Goal: Obtain resource: Obtain resource

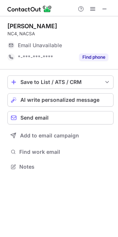
scroll to position [162, 118]
click at [104, 10] on span at bounding box center [105, 9] width 6 height 6
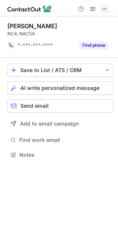
scroll to position [150, 118]
click at [104, 9] on span at bounding box center [105, 9] width 6 height 6
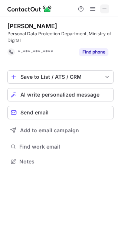
scroll to position [156, 118]
click at [103, 12] on span at bounding box center [105, 9] width 6 height 6
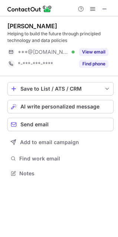
scroll to position [168, 118]
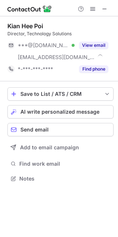
scroll to position [174, 118]
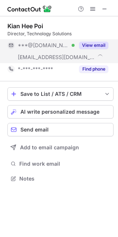
click at [89, 44] on button "View email" at bounding box center [93, 45] width 29 height 7
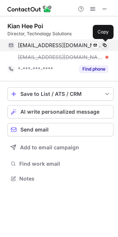
click at [104, 43] on span at bounding box center [105, 45] width 6 height 6
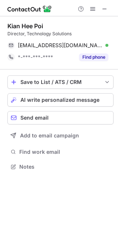
scroll to position [162, 118]
click at [107, 9] on span at bounding box center [105, 9] width 6 height 6
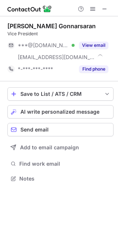
scroll to position [174, 118]
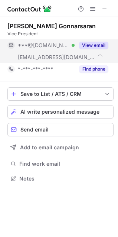
click at [93, 45] on button "View email" at bounding box center [93, 45] width 29 height 7
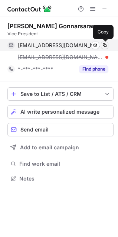
click at [106, 45] on span at bounding box center [105, 45] width 6 height 6
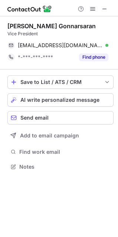
scroll to position [145, 118]
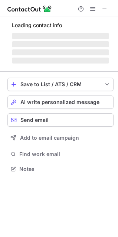
scroll to position [162, 118]
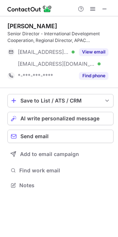
scroll to position [180, 118]
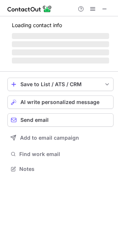
scroll to position [168, 118]
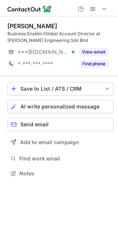
scroll to position [168, 118]
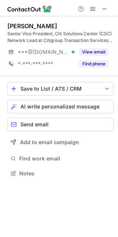
scroll to position [168, 118]
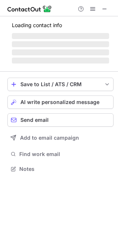
scroll to position [168, 118]
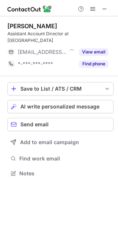
scroll to position [168, 118]
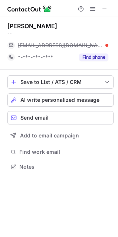
scroll to position [162, 118]
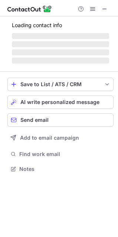
scroll to position [180, 118]
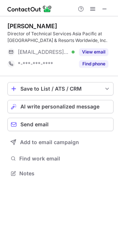
scroll to position [168, 118]
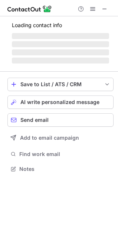
scroll to position [168, 118]
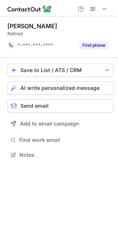
scroll to position [150, 118]
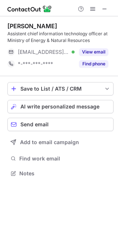
scroll to position [168, 118]
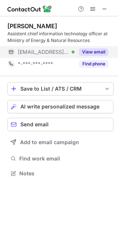
click at [98, 53] on button "View email" at bounding box center [93, 51] width 29 height 7
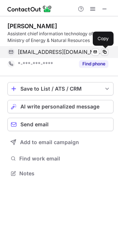
click at [102, 53] on span at bounding box center [105, 52] width 6 height 6
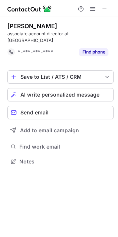
scroll to position [150, 118]
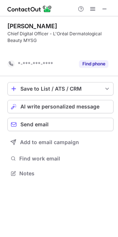
scroll to position [156, 118]
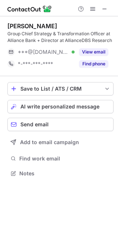
scroll to position [168, 118]
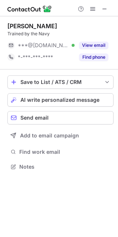
scroll to position [162, 118]
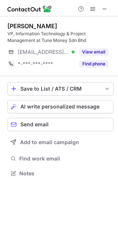
scroll to position [168, 118]
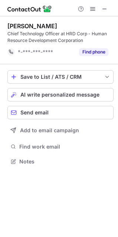
scroll to position [156, 118]
